Goal: Transaction & Acquisition: Purchase product/service

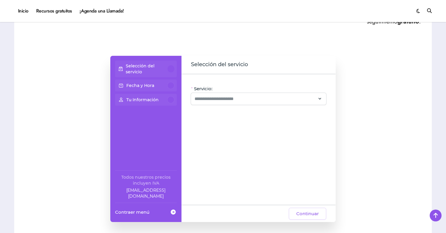
scroll to position [383, 0]
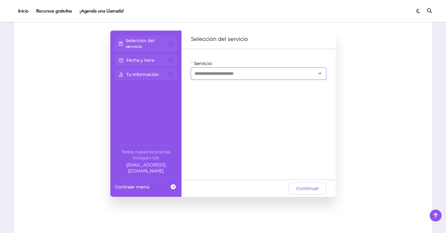
click at [251, 77] on div at bounding box center [258, 74] width 135 height 12
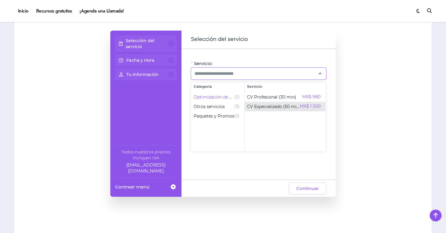
click at [270, 107] on span "CV Especializado (50 min)" at bounding box center [273, 106] width 53 height 6
type input "**********"
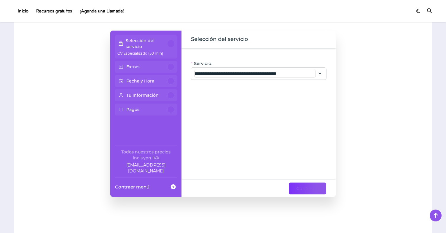
scroll to position [383, 0]
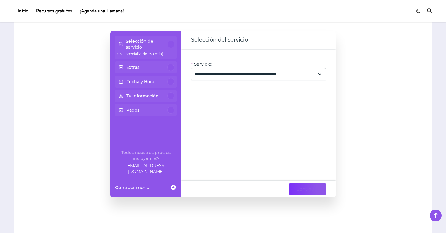
click at [307, 190] on span "Continuar" at bounding box center [307, 188] width 23 height 7
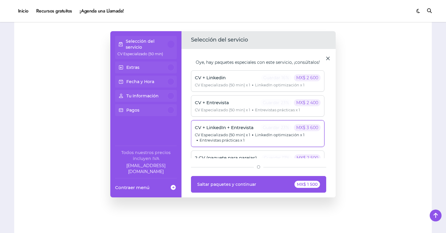
click at [261, 136] on span "LinkedIn optimización x 1" at bounding box center [277, 134] width 54 height 5
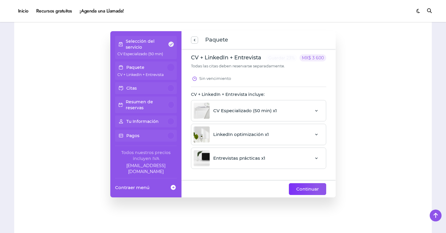
click at [305, 188] on span "Continuar" at bounding box center [307, 188] width 23 height 7
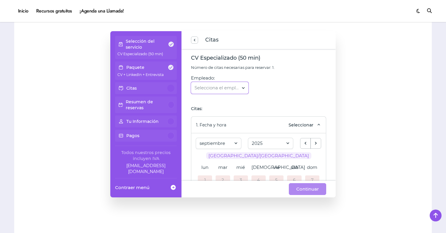
click at [239, 90] on div at bounding box center [217, 87] width 44 height 13
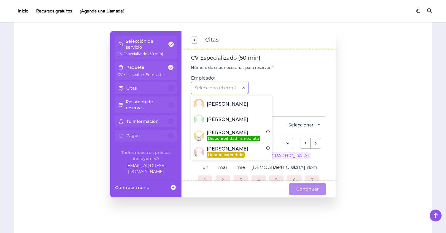
click at [301, 79] on div "Empleado: Selecciona el empleado..." at bounding box center [258, 88] width 135 height 26
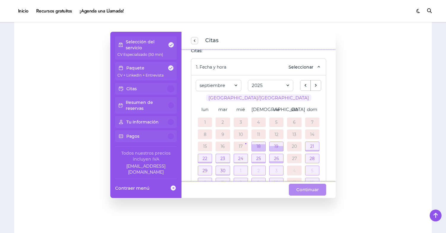
scroll to position [63, 0]
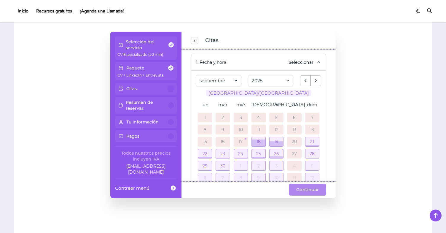
click at [241, 140] on link "17" at bounding box center [241, 141] width 4 height 4
click at [246, 138] on div "17" at bounding box center [241, 142] width 14 height 10
click at [258, 139] on div at bounding box center [259, 142] width 14 height 7
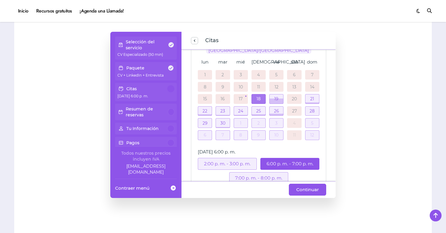
scroll to position [129, 0]
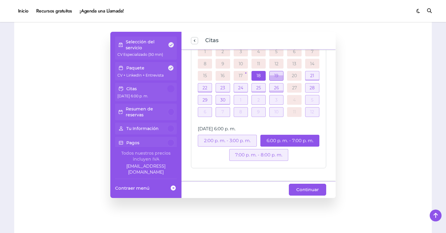
click at [278, 72] on div at bounding box center [277, 75] width 14 height 9
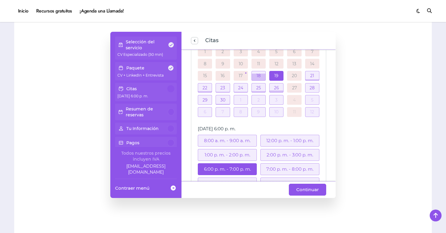
scroll to position [157, 0]
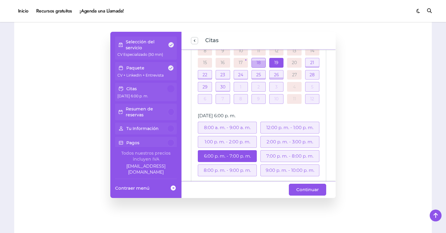
click at [261, 63] on div at bounding box center [259, 63] width 14 height 7
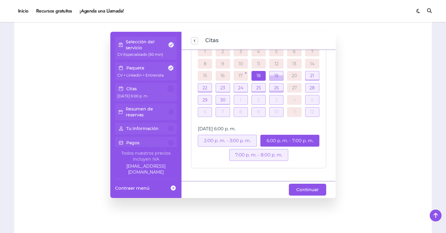
click at [277, 157] on div "7:00 p. m. - 8:00 p. m." at bounding box center [258, 155] width 59 height 12
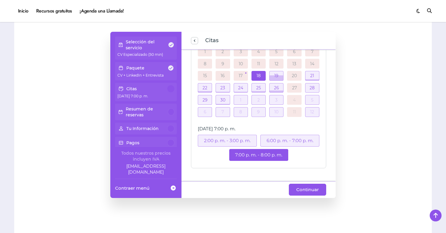
click at [240, 74] on link "17" at bounding box center [241, 76] width 4 height 4
click at [278, 75] on div at bounding box center [277, 77] width 14 height 5
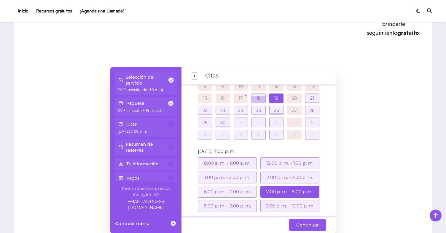
scroll to position [140, 0]
click at [260, 100] on div at bounding box center [259, 101] width 14 height 7
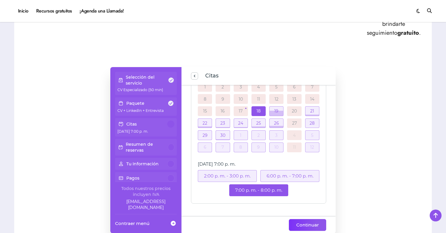
click at [313, 226] on span "Continuar" at bounding box center [307, 224] width 23 height 7
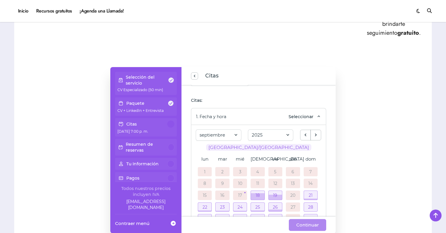
scroll to position [50, 0]
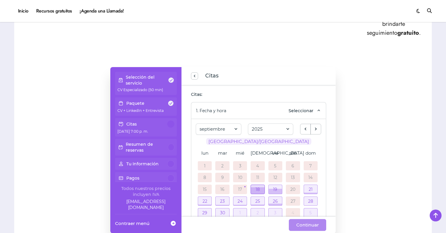
click at [259, 188] on div at bounding box center [257, 190] width 13 height 7
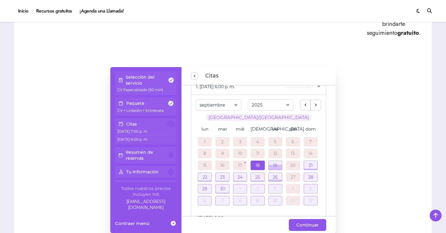
scroll to position [89, 0]
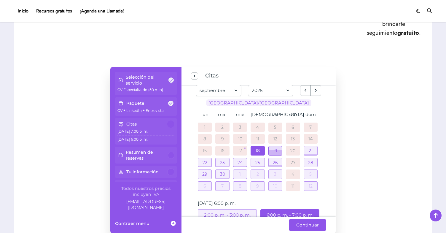
click at [275, 152] on div at bounding box center [275, 152] width 13 height 5
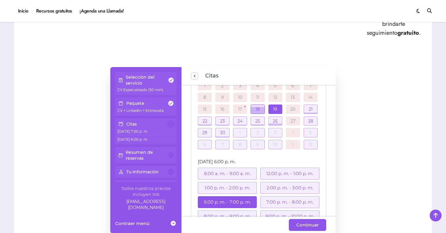
click at [258, 109] on div at bounding box center [257, 110] width 13 height 7
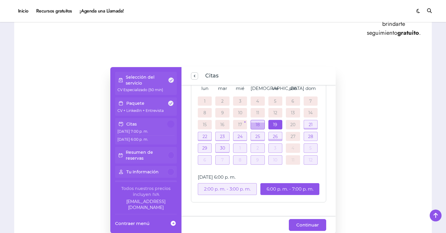
scroll to position [114, 0]
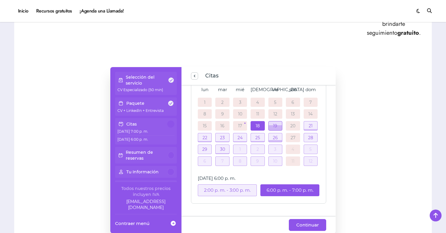
click at [272, 125] on div at bounding box center [275, 127] width 13 height 5
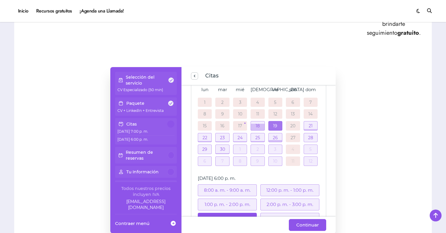
scroll to position [156, 0]
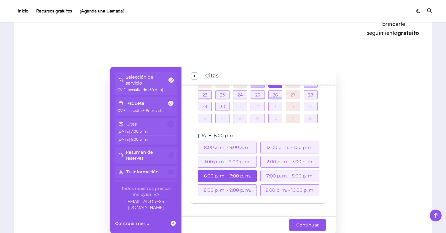
click at [240, 149] on div "8:00 a. m. - 9:00 a. m." at bounding box center [227, 147] width 59 height 12
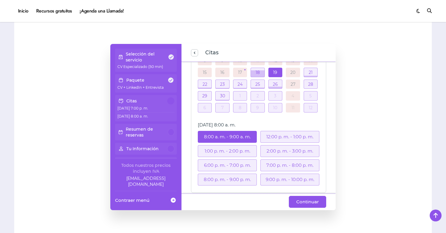
scroll to position [150, 0]
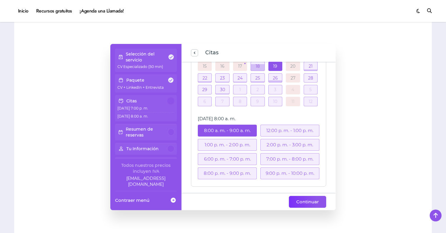
click at [308, 198] on span "Continuar" at bounding box center [307, 201] width 23 height 7
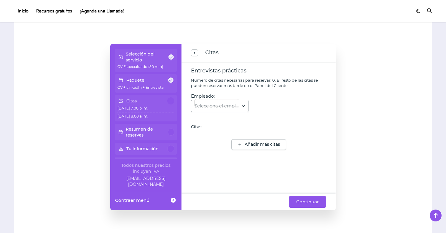
click at [239, 102] on input "Empleado:" at bounding box center [217, 102] width 44 height 7
click at [294, 103] on div "Empleado: Selecciona el empleado..." at bounding box center [258, 106] width 135 height 26
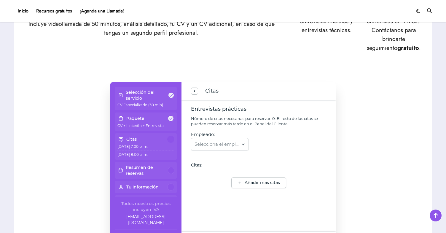
scroll to position [325, 0]
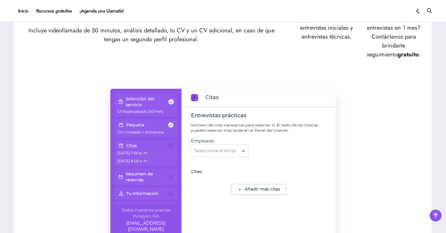
click at [195, 97] on span "previous step" at bounding box center [194, 98] width 5 height 8
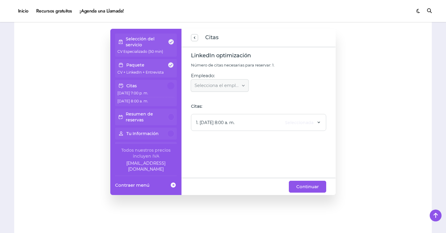
scroll to position [388, 0]
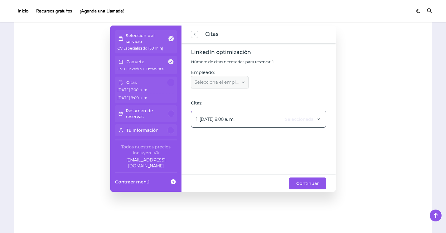
click at [307, 119] on span "Seleccionada" at bounding box center [299, 119] width 28 height 6
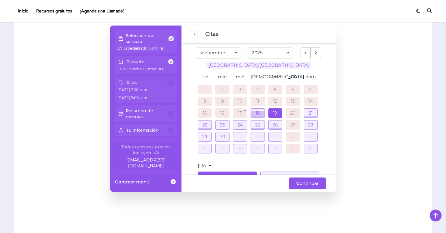
scroll to position [109, 0]
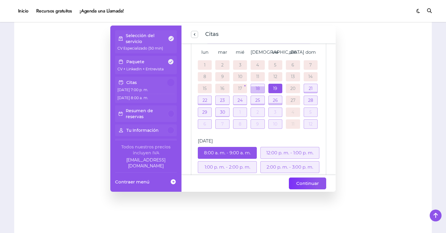
click at [316, 182] on span "Continuar" at bounding box center [307, 183] width 23 height 7
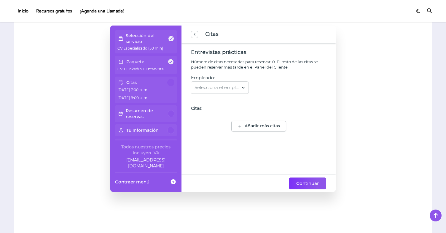
click at [307, 181] on span "Continuar" at bounding box center [307, 183] width 23 height 7
click at [308, 184] on span "Continuar" at bounding box center [307, 183] width 23 height 7
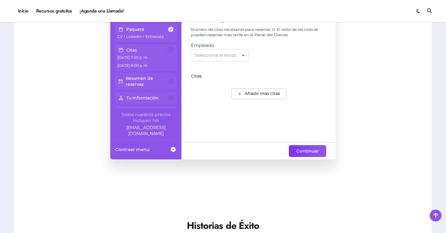
click at [308, 155] on button "Continuar" at bounding box center [307, 151] width 37 height 12
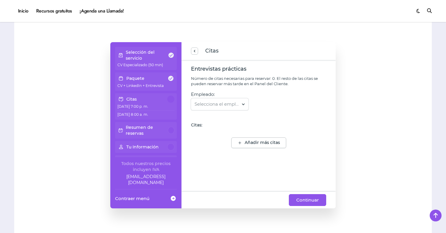
scroll to position [367, 0]
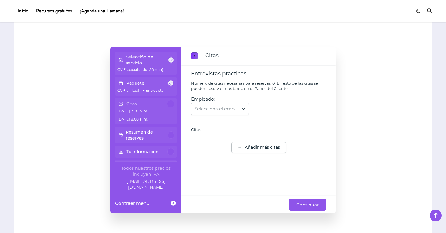
click at [195, 58] on span "previous step" at bounding box center [194, 56] width 5 height 8
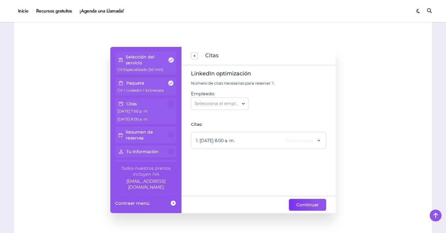
click at [320, 201] on button "Continuar" at bounding box center [307, 205] width 37 height 12
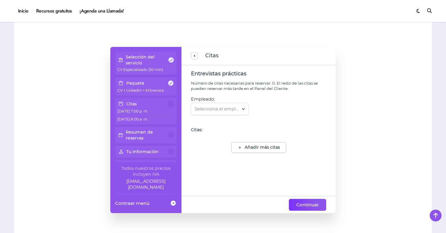
click at [320, 203] on button "Continuar" at bounding box center [307, 205] width 37 height 12
click at [319, 203] on button "Continuar" at bounding box center [307, 205] width 37 height 12
click at [273, 142] on button "Añadir más citas" at bounding box center [258, 147] width 55 height 11
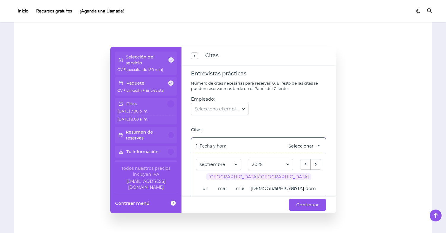
click at [307, 145] on span "Seleccionar" at bounding box center [301, 146] width 25 height 6
click at [316, 206] on span "Continuar" at bounding box center [307, 204] width 23 height 7
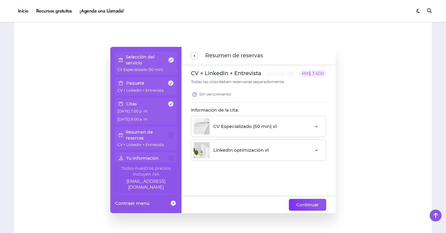
click at [316, 206] on span "Continuar" at bounding box center [307, 204] width 23 height 7
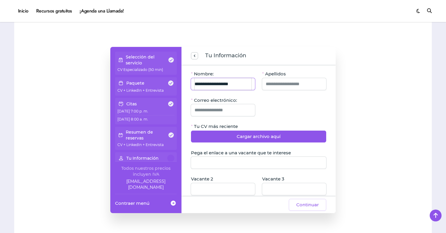
type input "**********"
type input "*"
type input "**********"
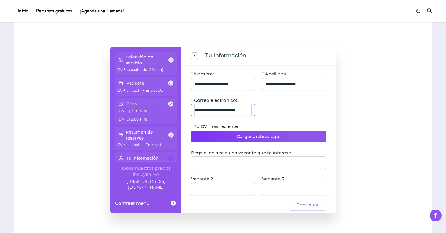
type input "**********"
click at [267, 134] on span "Cargar archivo aquí" at bounding box center [259, 136] width 44 height 7
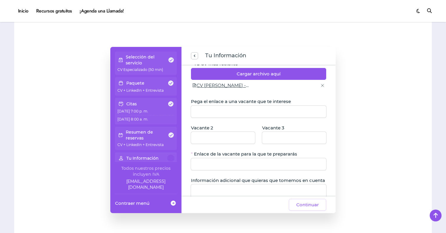
scroll to position [63, 0]
click at [281, 113] on input "Pega el enlace a una vacante que te interese" at bounding box center [259, 111] width 128 height 12
click at [110, 0] on div "Inicio Recursos gratuitos ¡Agenda una Llamada! Fra Salazar el hada de las vacan…" at bounding box center [223, 11] width 446 height 22
click at [245, 109] on input "Pega el enlace a una vacante que te interese" at bounding box center [259, 111] width 128 height 12
paste input "**********"
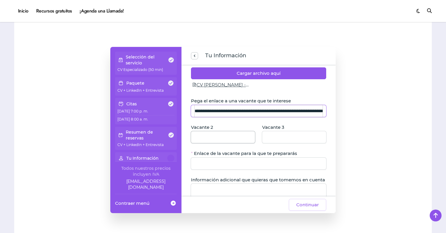
type input "**********"
click at [209, 133] on input "Vacante 2" at bounding box center [223, 137] width 57 height 12
paste input "**********"
type input "**********"
click at [291, 136] on input "Vacante 3" at bounding box center [294, 137] width 57 height 12
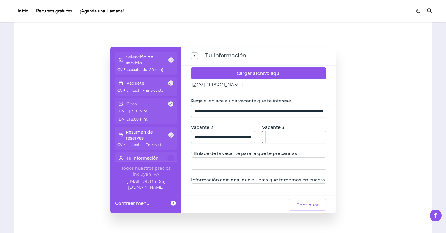
paste input "**********"
type input "**********"
click at [388, 159] on div "**********" at bounding box center [223, 130] width 406 height 166
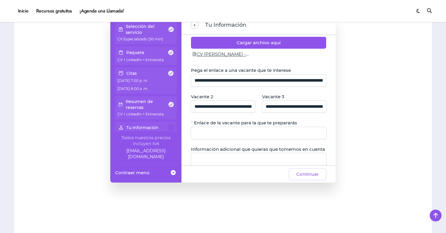
scroll to position [401, 0]
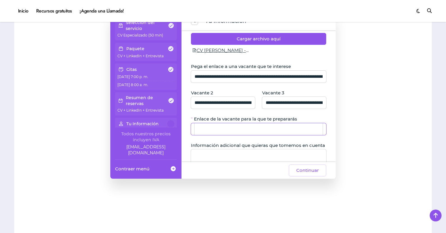
click at [294, 125] on input "Enlace de la vacante para la que te prepararás" at bounding box center [259, 129] width 128 height 12
click at [356, 133] on div "**********" at bounding box center [223, 95] width 406 height 166
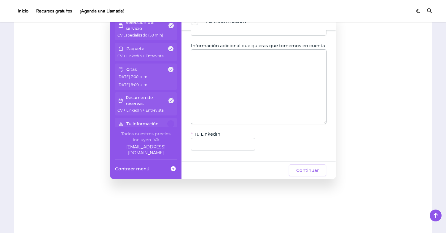
scroll to position [167, 0]
click at [239, 146] on input "Tu LinkedIn" at bounding box center [223, 144] width 57 height 12
paste input "**********"
type input "**********"
click at [378, 137] on div "**********" at bounding box center [223, 95] width 406 height 166
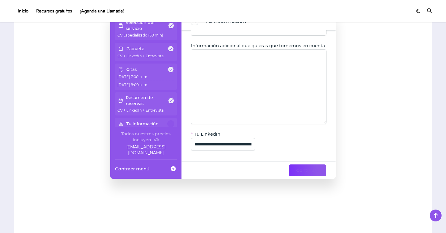
click at [311, 173] on span "Continuar" at bounding box center [307, 170] width 23 height 7
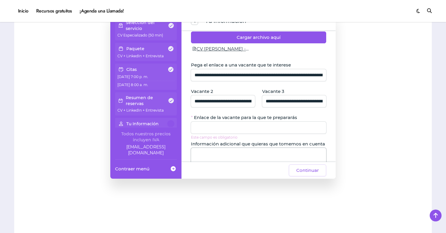
scroll to position [63, 0]
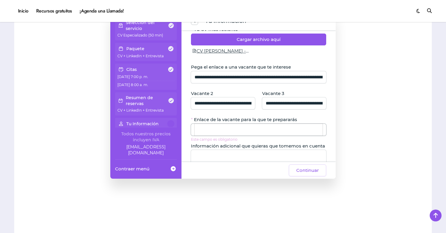
click at [289, 134] on input "Enlace de la vacante para la que te prepararás" at bounding box center [259, 130] width 128 height 12
click at [289, 130] on input "Enlace de la vacante para la que te prepararás" at bounding box center [259, 130] width 128 height 12
click at [290, 79] on input "**********" at bounding box center [259, 77] width 128 height 12
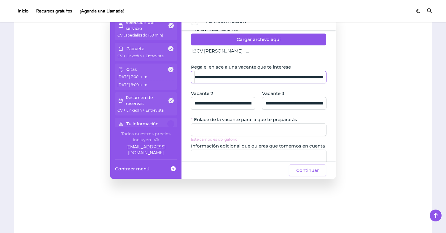
click at [290, 79] on input "**********" at bounding box center [259, 77] width 128 height 12
click at [234, 101] on input "**********" at bounding box center [223, 103] width 57 height 12
click at [242, 124] on input "Enlace de la vacante para la que te prepararás" at bounding box center [259, 130] width 128 height 12
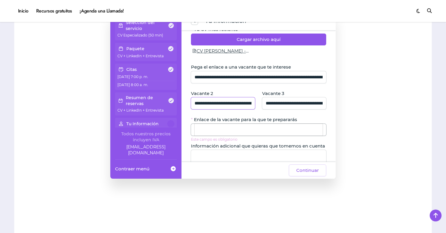
click at [267, 125] on input "Enlace de la vacante para la que te prepararás" at bounding box center [259, 130] width 128 height 12
click at [267, 117] on span "Enlace de la vacante para la que te prepararás" at bounding box center [245, 120] width 103 height 6
click at [267, 124] on input "Enlace de la vacante para la que te prepararás" at bounding box center [259, 130] width 128 height 12
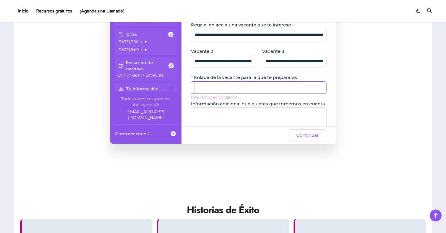
scroll to position [74, 0]
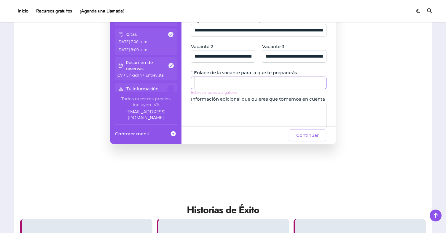
paste input "**********"
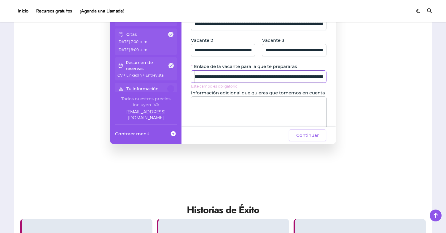
type input "**********"
click at [233, 110] on textarea "Información adicional que quieras que tomemos en cuenta" at bounding box center [258, 134] width 135 height 74
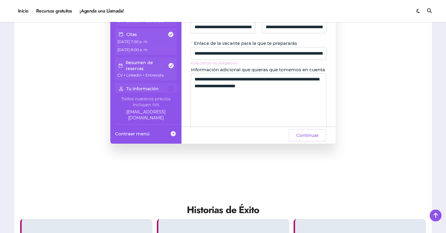
scroll to position [110, 0]
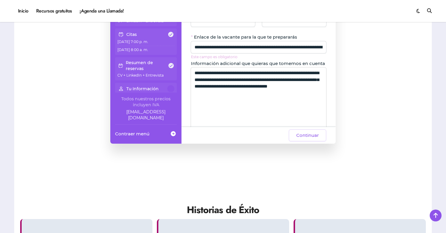
drag, startPoint x: 289, startPoint y: 96, endPoint x: 194, endPoint y: 91, distance: 95.9
click at [194, 91] on textarea "**********" at bounding box center [258, 104] width 135 height 74
drag, startPoint x: 253, startPoint y: 107, endPoint x: 190, endPoint y: 111, distance: 62.7
click at [190, 111] on div "**********" at bounding box center [258, 61] width 154 height 132
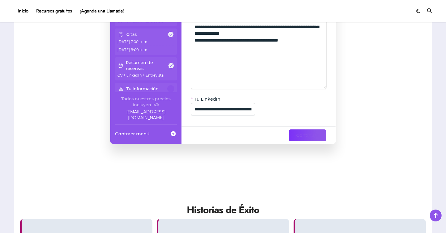
scroll to position [167, 0]
type textarea "**********"
click at [313, 135] on span "Continuar" at bounding box center [307, 135] width 23 height 7
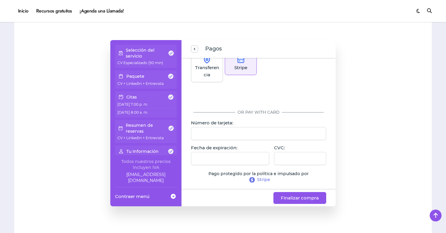
scroll to position [92, 0]
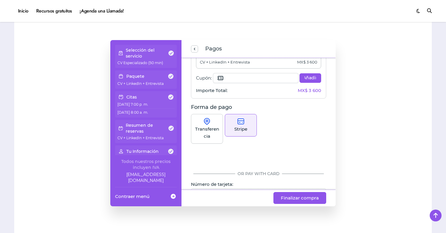
click at [211, 132] on p "Transferencia" at bounding box center [207, 132] width 24 height 14
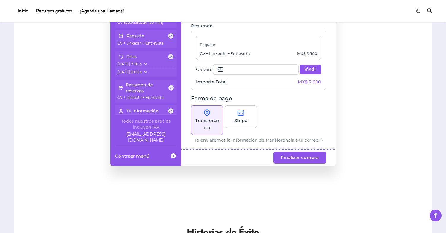
scroll to position [0, 0]
click at [248, 117] on div "Stripe" at bounding box center [241, 116] width 32 height 23
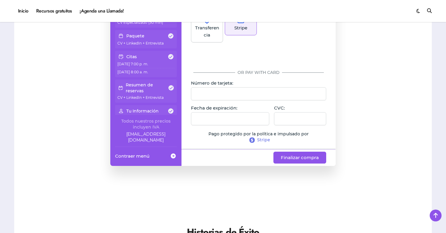
scroll to position [92, 0]
click at [262, 138] on span "Stripe" at bounding box center [263, 140] width 13 height 6
click at [224, 121] on div at bounding box center [230, 118] width 78 height 13
click at [310, 158] on span "Finalizar compra" at bounding box center [300, 157] width 38 height 7
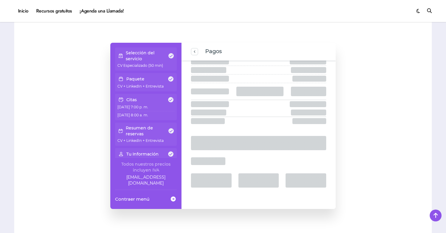
scroll to position [370, 0]
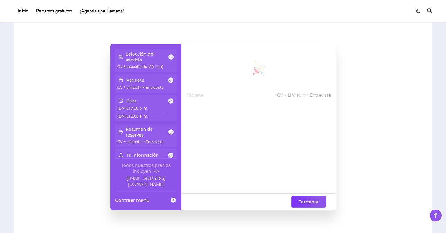
click at [311, 203] on span "Terminar" at bounding box center [309, 201] width 20 height 7
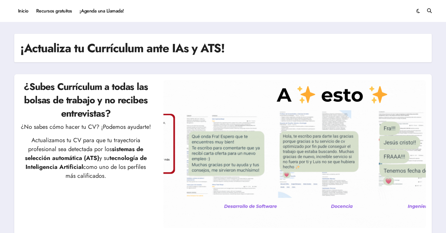
scroll to position [370, 0]
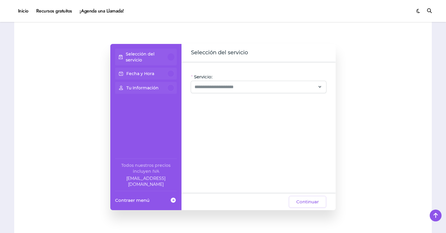
click at [350, 171] on div "Selección del servicio Fecha y Hora Tu Información Todos nuestros precios inclu…" at bounding box center [223, 127] width 406 height 166
click at [30, 15] on link "Inicio" at bounding box center [23, 11] width 18 height 16
